Goal: Transaction & Acquisition: Purchase product/service

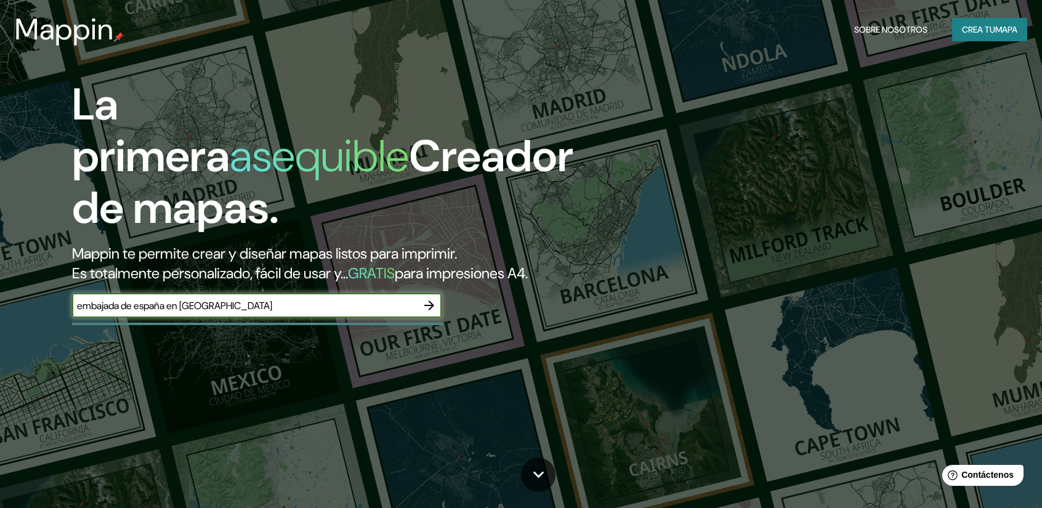
type input "embajada de españa en [GEOGRAPHIC_DATA]"
click at [432, 308] on icon "button" at bounding box center [429, 305] width 15 height 15
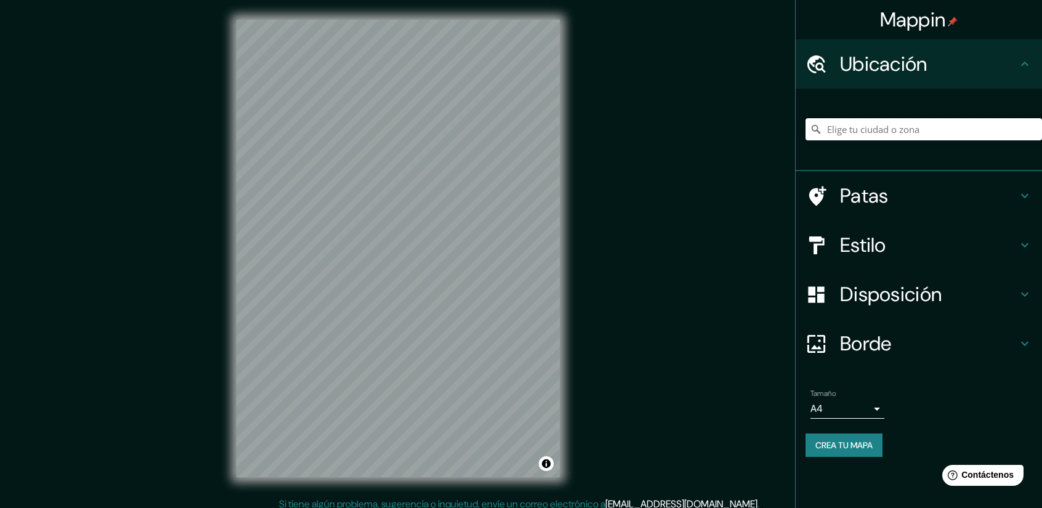
click at [885, 124] on input "Elige tu ciudad o zona" at bounding box center [923, 129] width 236 height 22
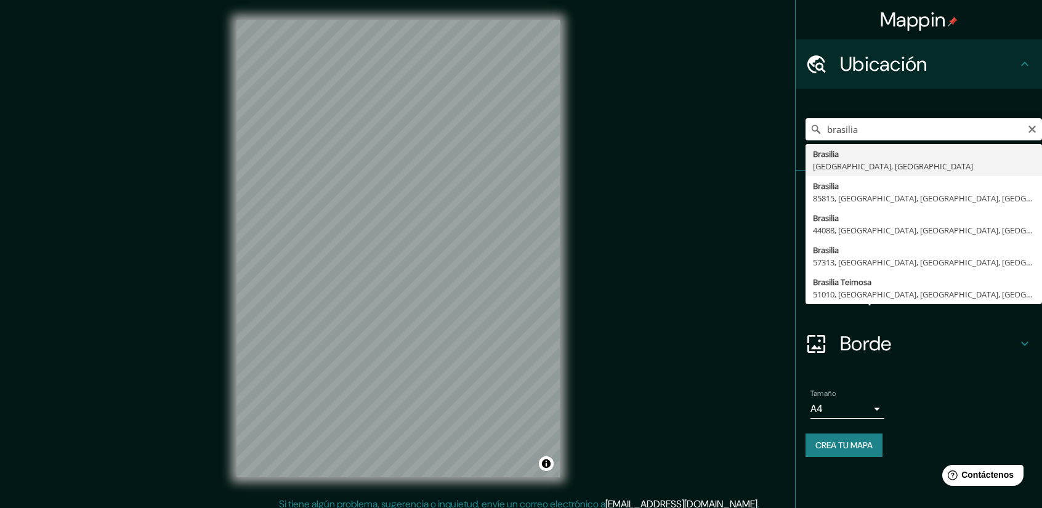
type input "[GEOGRAPHIC_DATA], [GEOGRAPHIC_DATA], [GEOGRAPHIC_DATA]"
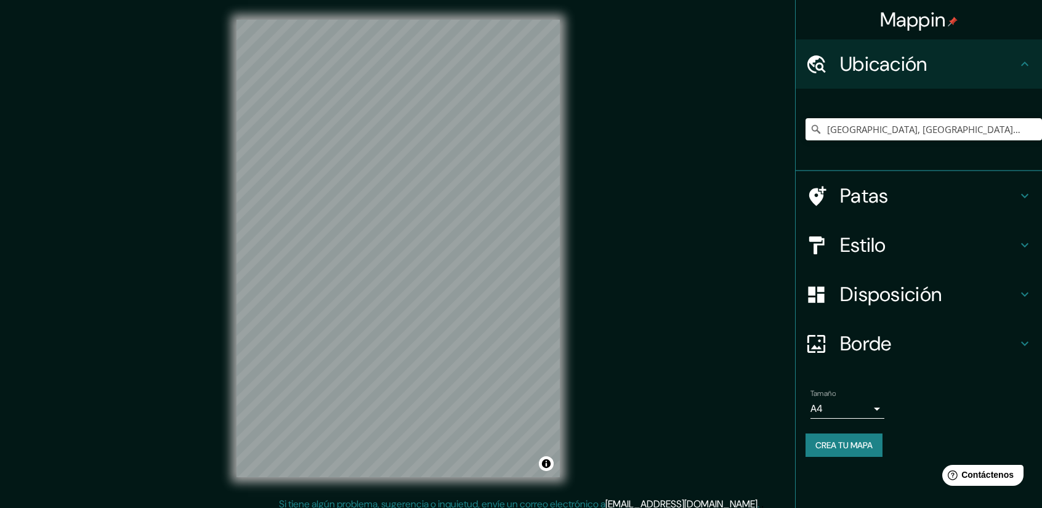
click at [853, 240] on font "Estilo" at bounding box center [863, 245] width 46 height 26
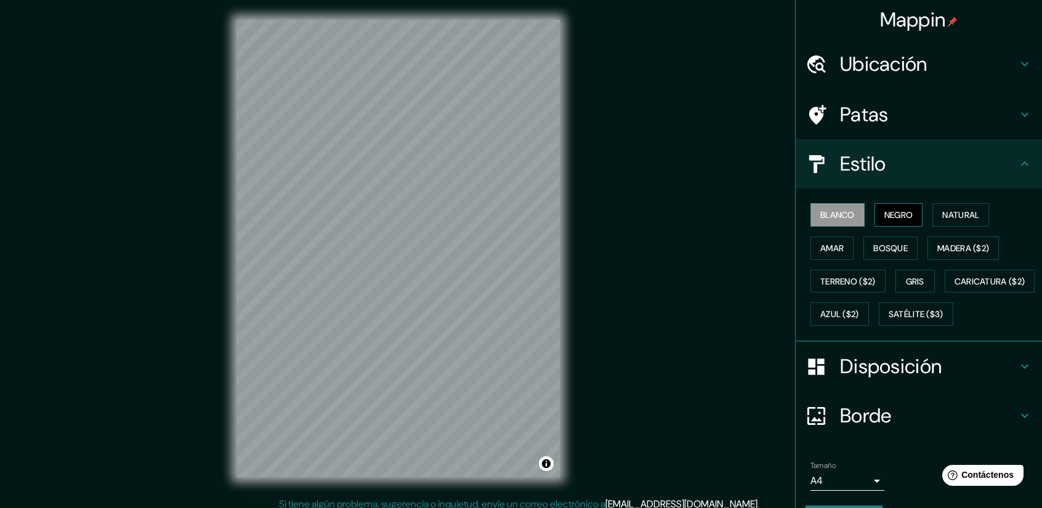
click at [889, 220] on font "Negro" at bounding box center [898, 214] width 29 height 11
click at [833, 214] on font "Blanco" at bounding box center [837, 214] width 34 height 11
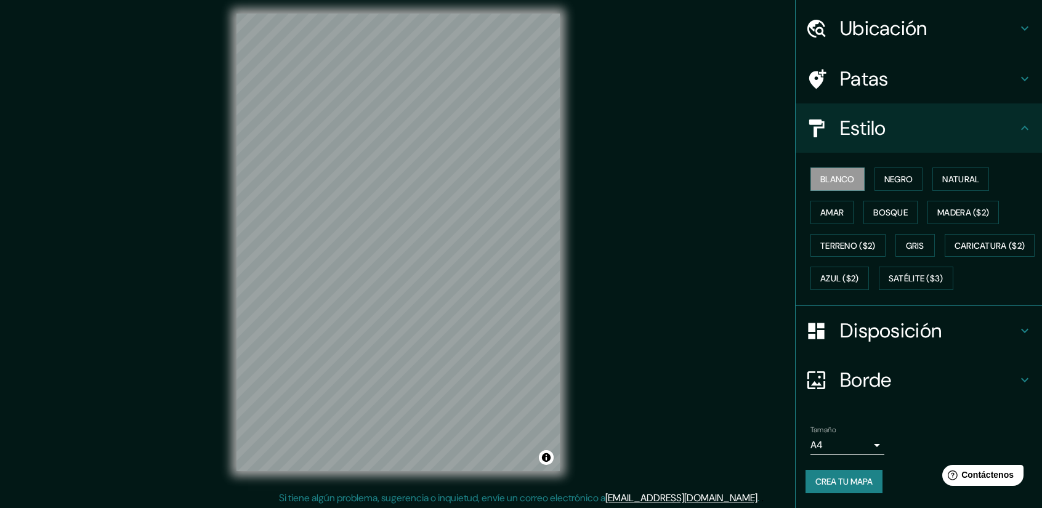
scroll to position [8, 0]
